Goal: Information Seeking & Learning: Compare options

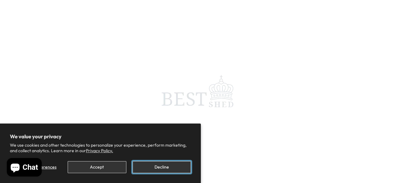
click at [151, 170] on button "Decline" at bounding box center [161, 167] width 58 height 12
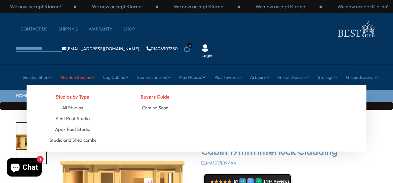
click at [77, 70] on link "Garden Studios" at bounding box center [78, 77] width 34 height 15
click at [76, 102] on link "All Studios" at bounding box center [72, 107] width 21 height 11
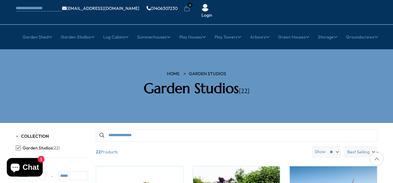
scroll to position [31, 0]
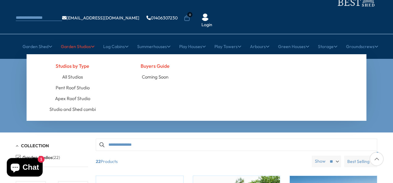
click at [80, 39] on link "Garden Studios" at bounding box center [78, 46] width 34 height 15
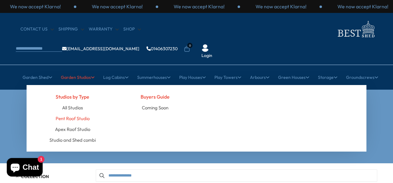
click at [75, 113] on link "Pent Roof Studio" at bounding box center [73, 118] width 34 height 11
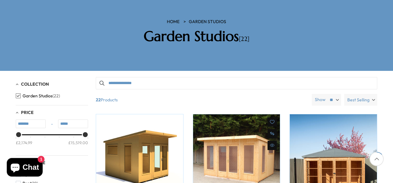
scroll to position [123, 0]
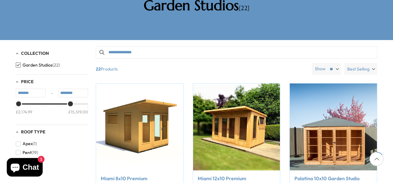
type input "********"
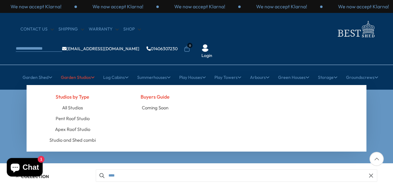
scroll to position [154, 0]
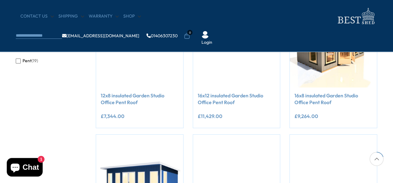
type input "********"
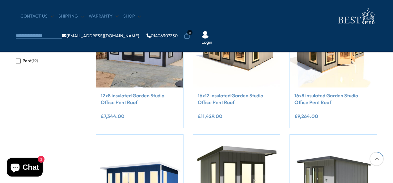
drag, startPoint x: 85, startPoint y: 52, endPoint x: 63, endPoint y: 57, distance: 22.1
click at [63, 57] on div "Collection Garden Studios (19) Price ******* - ******** £2,524.99 £15,519.00 Ro…" at bounding box center [52, 16] width 72 height 107
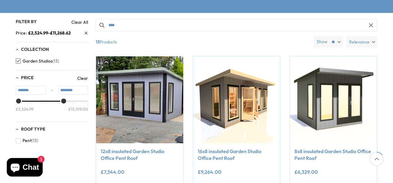
scroll to position [123, 0]
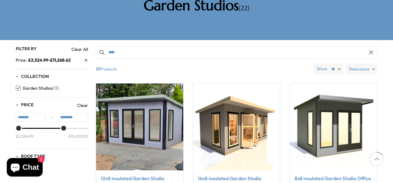
drag, startPoint x: 65, startPoint y: 112, endPoint x: 29, endPoint y: 111, distance: 36.1
click at [30, 129] on div "£2,524.99 £15,519.00" at bounding box center [52, 136] width 72 height 15
click at [29, 129] on div "£2,524.99 £15,519.00" at bounding box center [52, 136] width 72 height 15
type input "*******"
drag, startPoint x: 64, startPoint y: 112, endPoint x: 23, endPoint y: 115, distance: 40.8
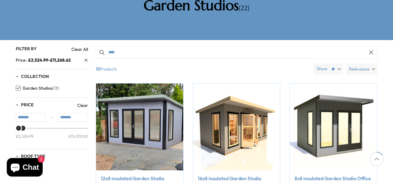
click at [23, 128] on div "£2,524.99 £15,519.00" at bounding box center [52, 136] width 72 height 16
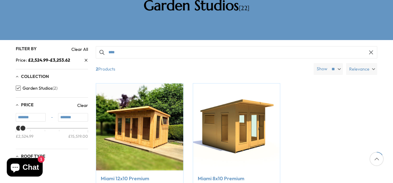
click at [339, 63] on select "** ** **" at bounding box center [335, 69] width 15 height 12
click at [316, 83] on div "Compare Now Add to Cart" at bounding box center [236, 150] width 290 height 134
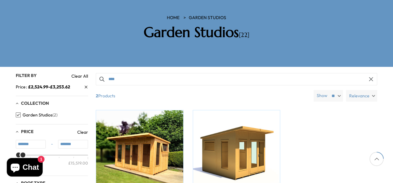
scroll to position [87, 0]
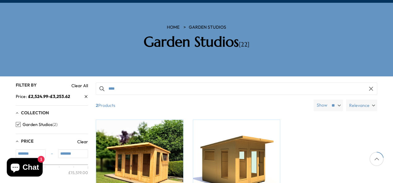
click at [29, 110] on span "Collection" at bounding box center [35, 113] width 28 height 6
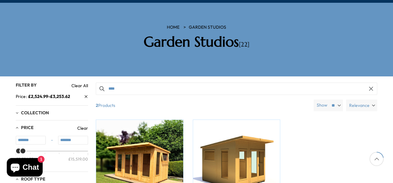
click at [33, 110] on span "Collection" at bounding box center [35, 113] width 28 height 6
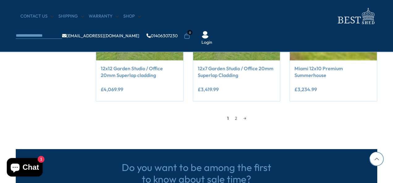
scroll to position [586, 0]
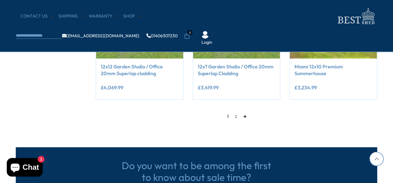
click at [244, 116] on link "→" at bounding box center [244, 116] width 9 height 9
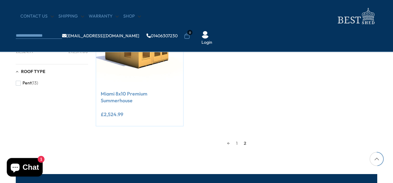
scroll to position [117, 0]
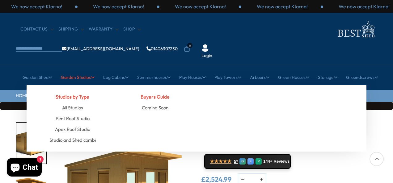
click at [86, 70] on link "Garden Studios" at bounding box center [78, 77] width 34 height 15
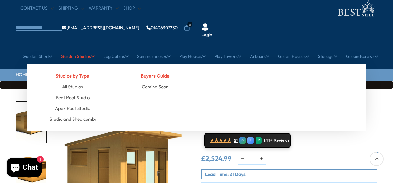
scroll to position [31, 0]
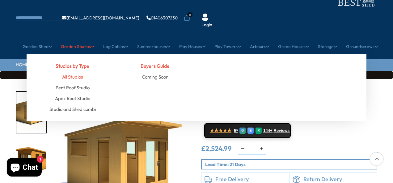
click at [74, 72] on link "All Studios" at bounding box center [72, 77] width 21 height 11
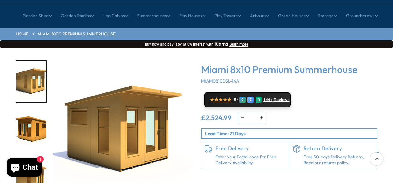
scroll to position [78, 0]
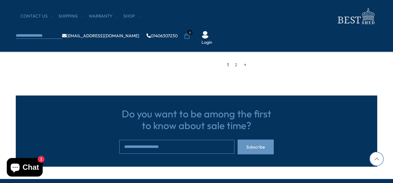
scroll to position [648, 0]
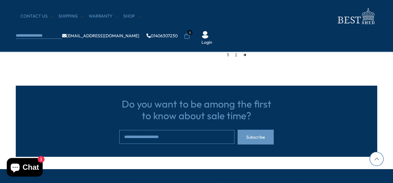
click at [244, 54] on link "→" at bounding box center [244, 54] width 9 height 9
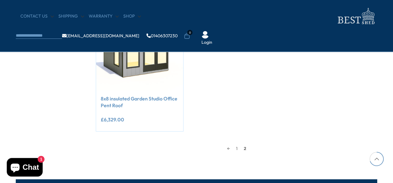
scroll to position [519, 0]
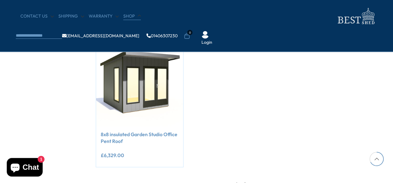
click at [127, 15] on link "Shop" at bounding box center [132, 16] width 18 height 6
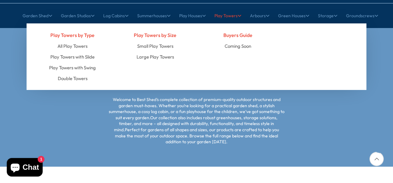
scroll to position [31, 0]
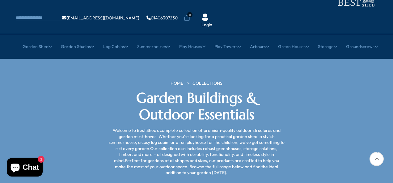
click at [378, 161] on div at bounding box center [376, 159] width 14 height 14
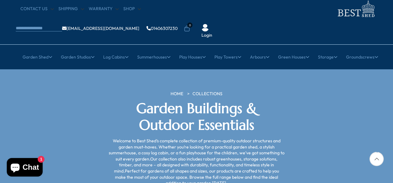
scroll to position [0, 0]
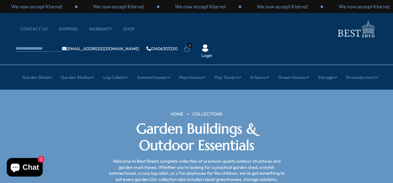
click at [214, 111] on link "COLLECTIONS" at bounding box center [207, 114] width 30 height 6
